Goal: Task Accomplishment & Management: Manage account settings

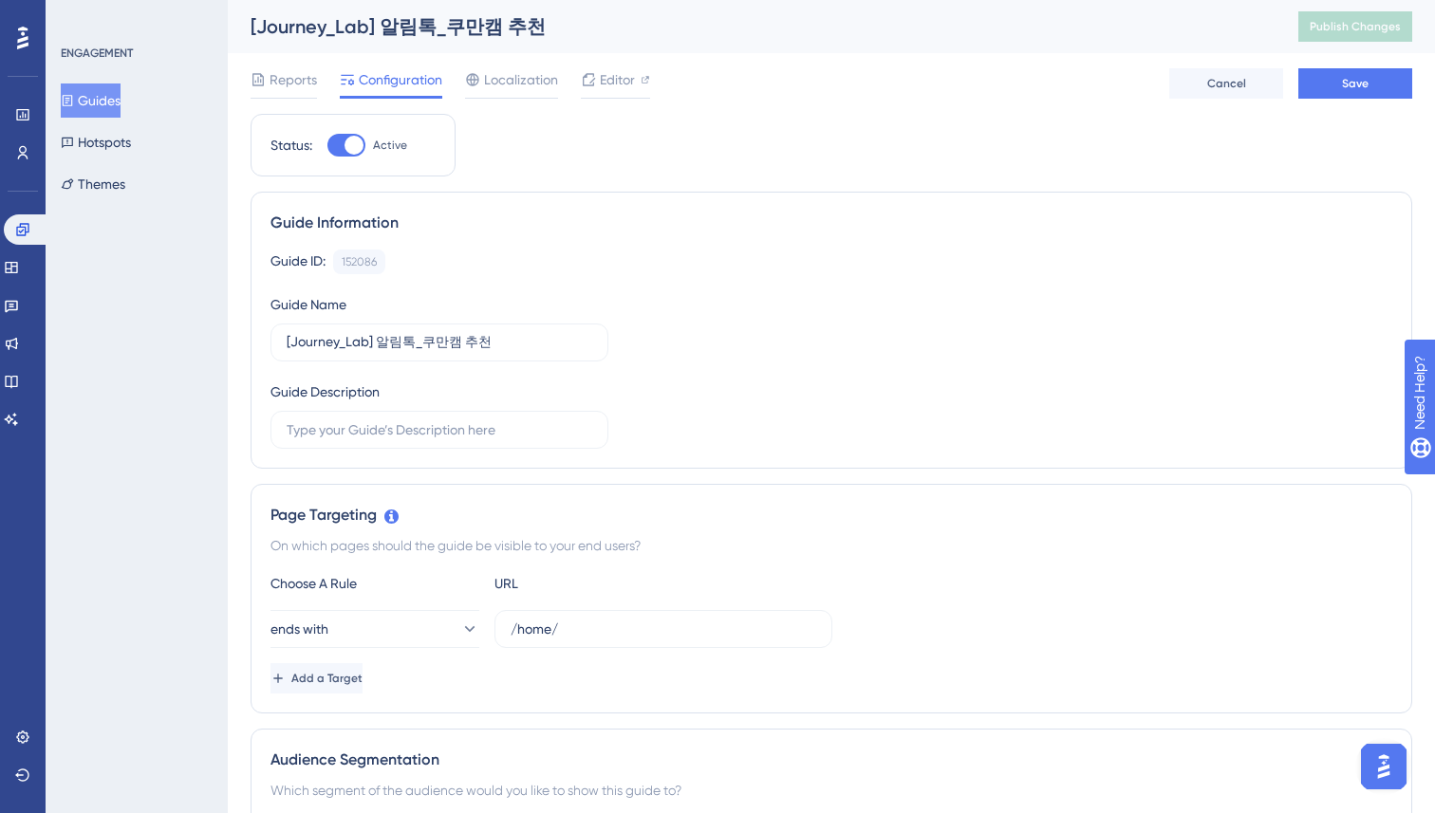
click at [104, 106] on button "Guides" at bounding box center [91, 100] width 60 height 34
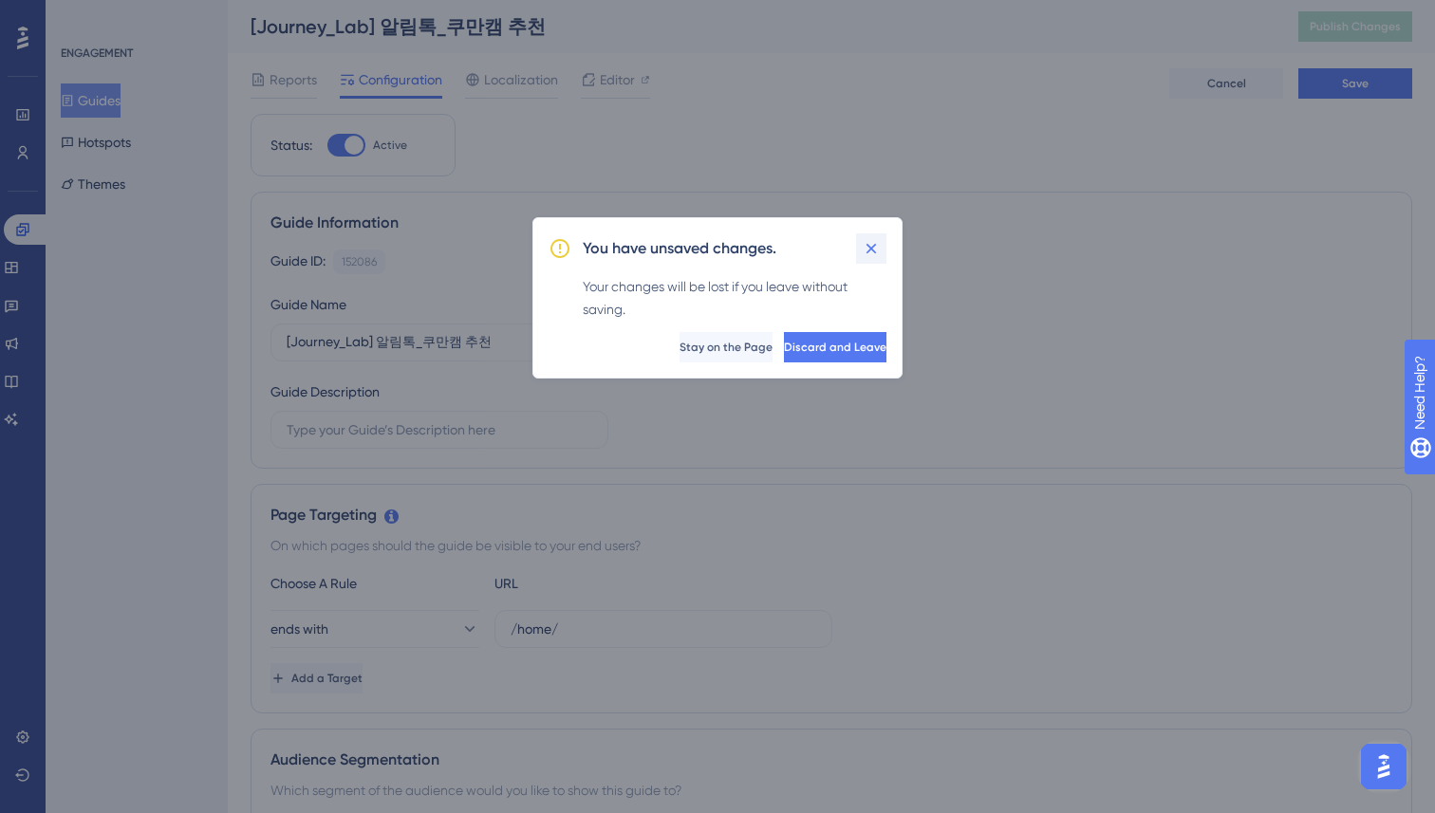
click at [866, 249] on icon at bounding box center [871, 248] width 19 height 19
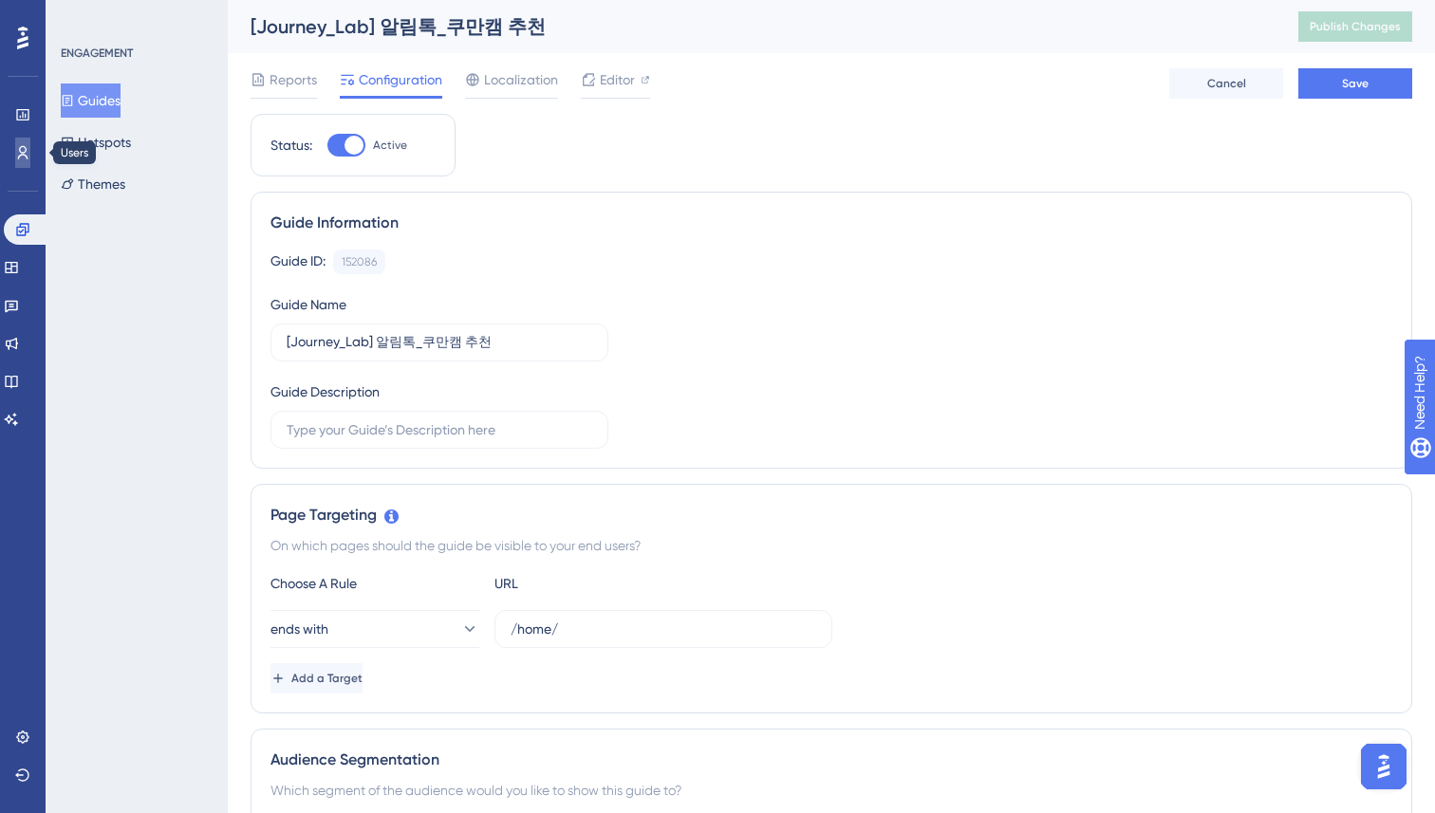
click at [27, 153] on icon at bounding box center [22, 152] width 15 height 15
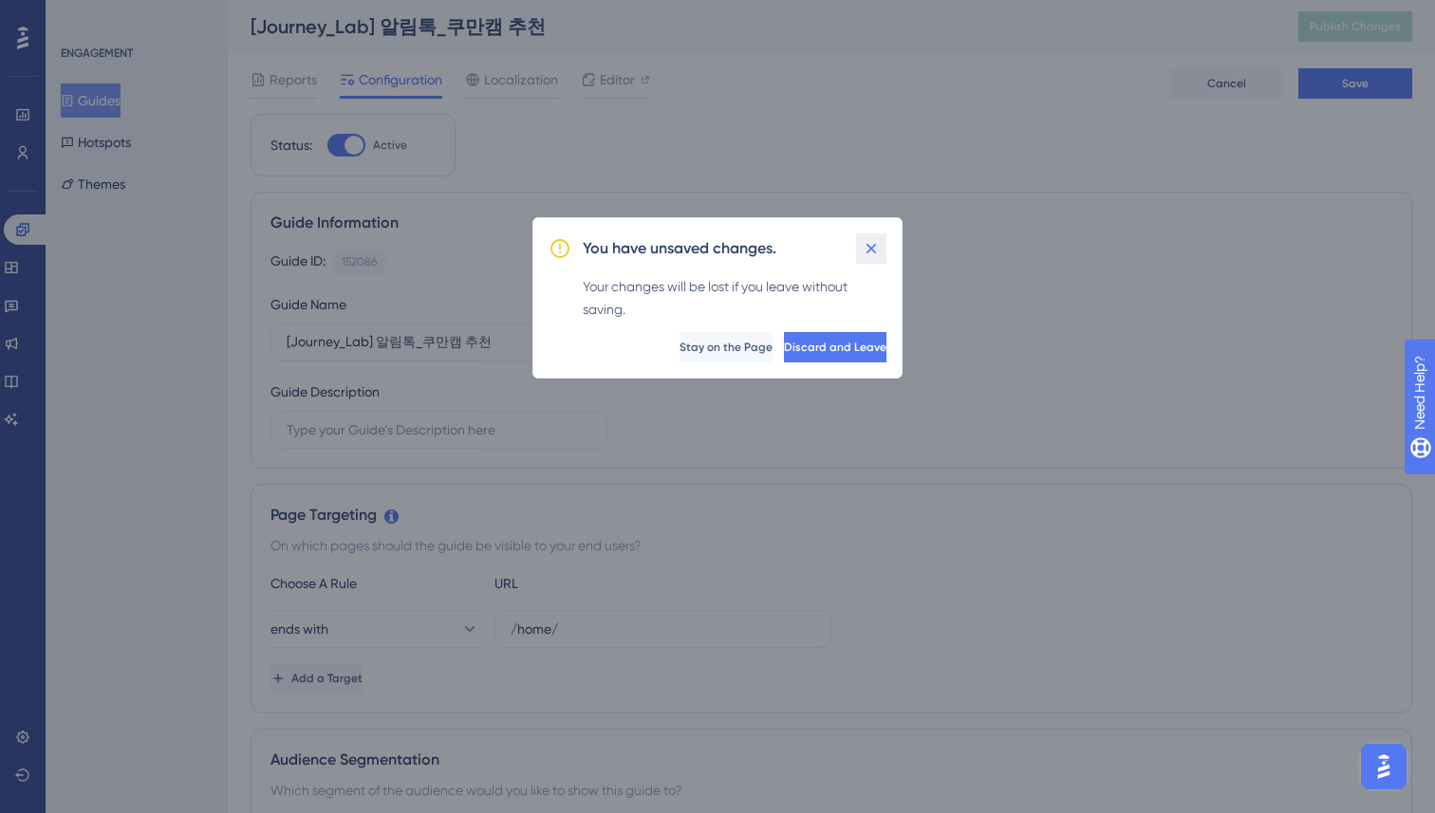
click at [865, 239] on icon at bounding box center [871, 248] width 19 height 19
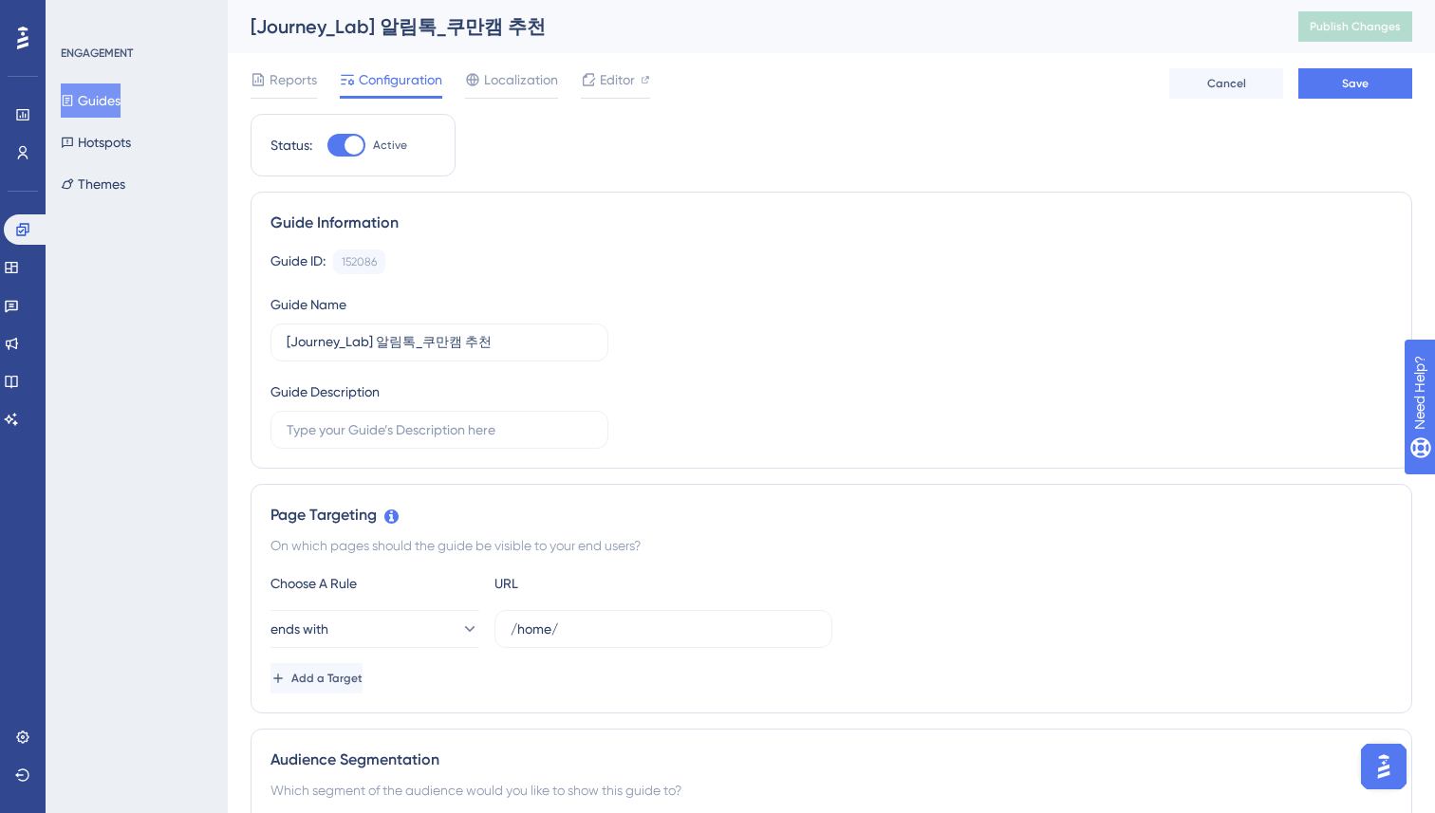
click at [358, 137] on div at bounding box center [353, 145] width 19 height 19
click at [327, 145] on input "Active" at bounding box center [326, 145] width 1 height 1
checkbox input "false"
click at [92, 100] on button "Guides" at bounding box center [91, 100] width 60 height 34
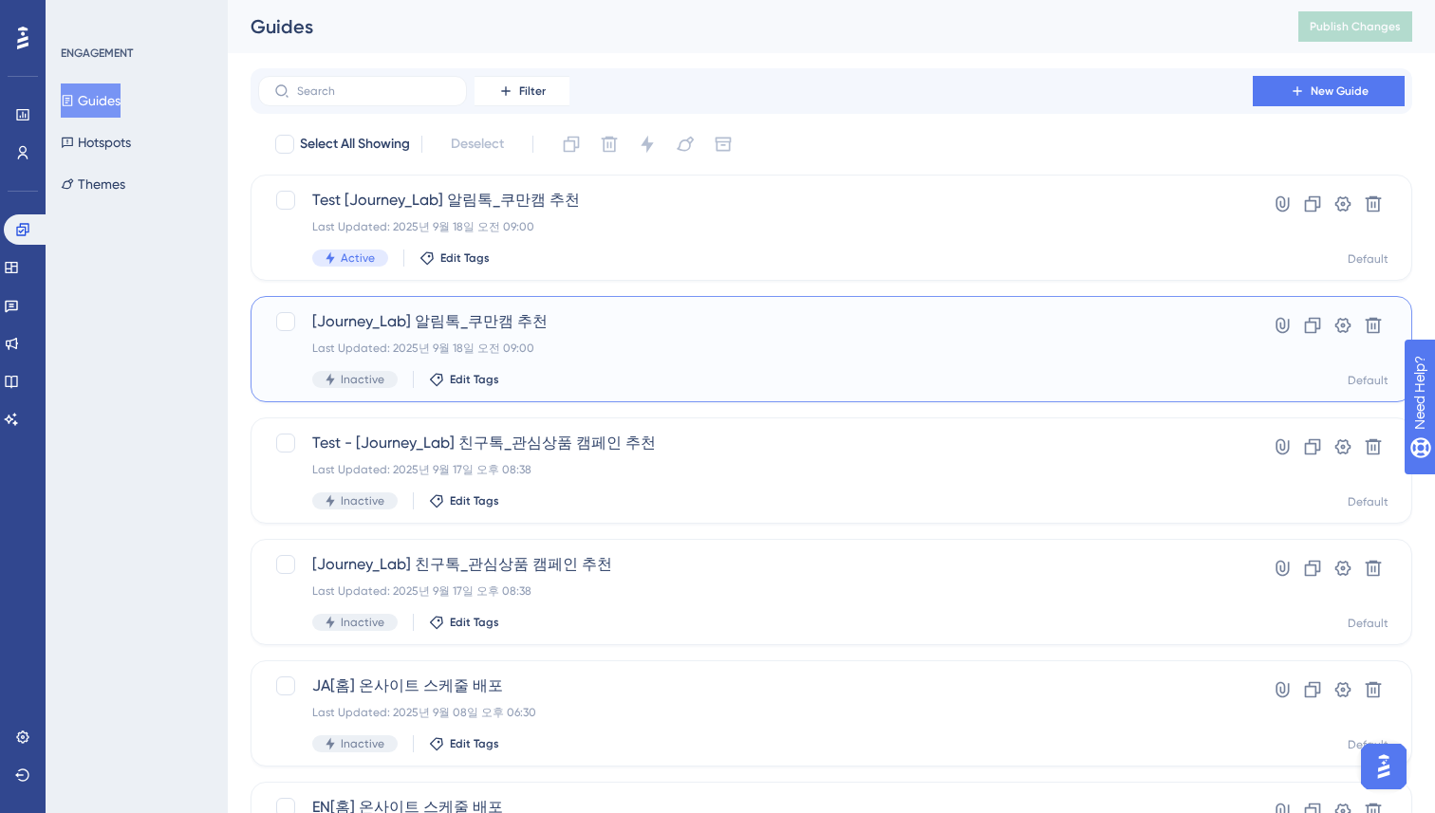
click at [561, 343] on div "Last Updated: 2025년 9월 18일 오전 09:00" at bounding box center [755, 348] width 886 height 15
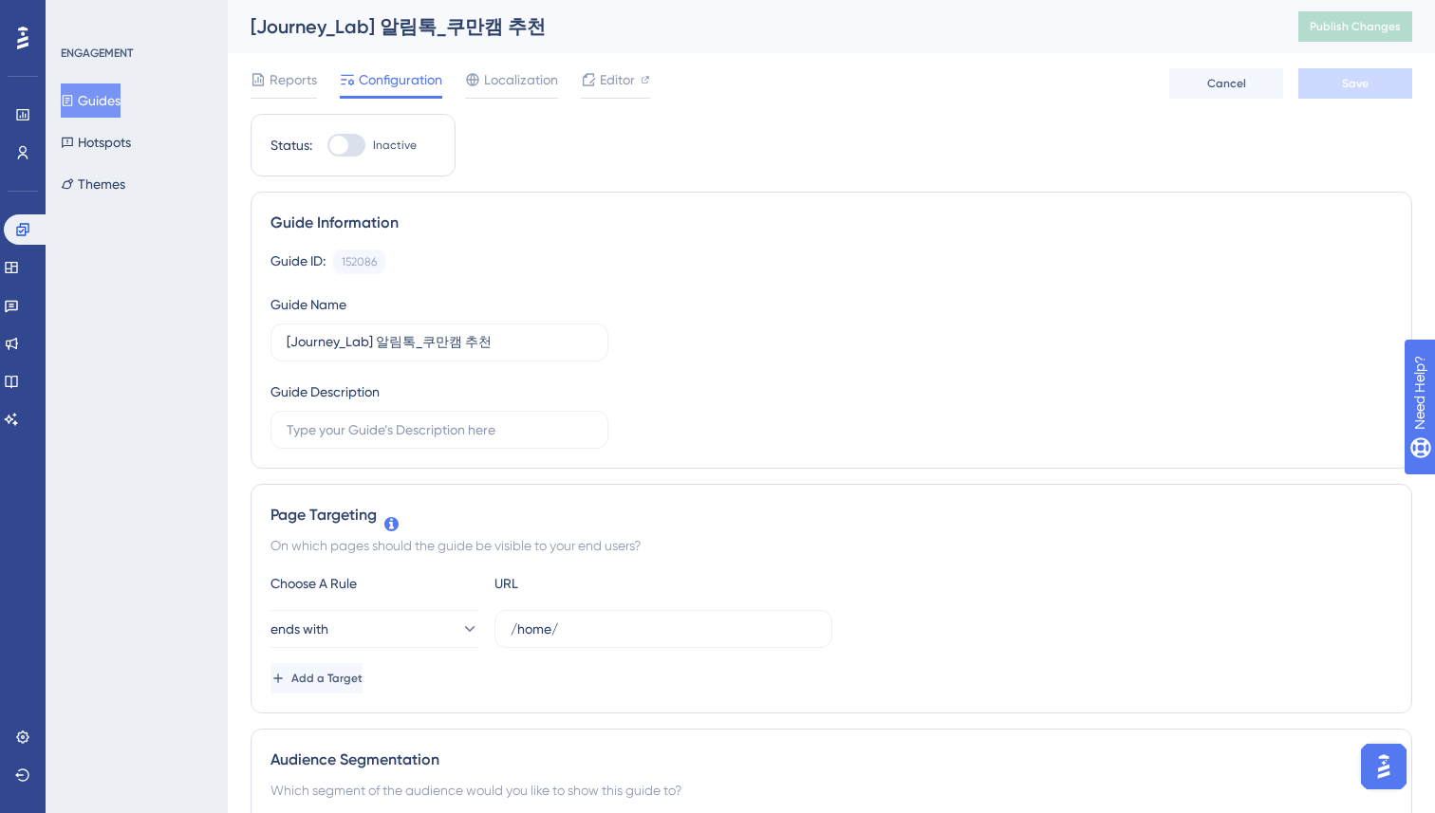
click at [359, 139] on div at bounding box center [346, 145] width 38 height 23
click at [327, 145] on input "Inactive" at bounding box center [326, 145] width 1 height 1
checkbox input "true"
click at [1353, 88] on span "Save" at bounding box center [1355, 83] width 27 height 15
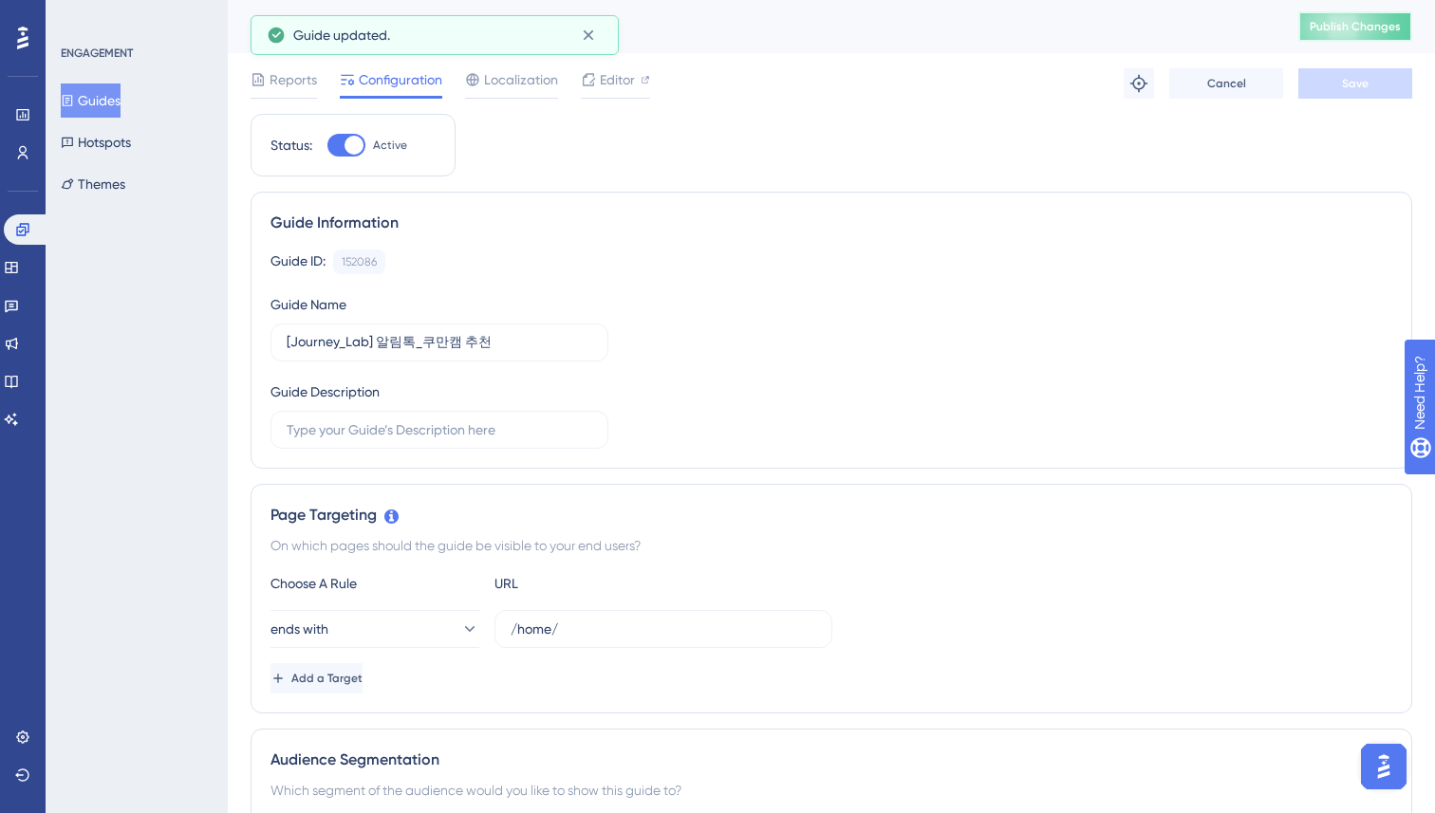
click at [1346, 28] on span "Publish Changes" at bounding box center [1354, 26] width 91 height 15
